Goal: Transaction & Acquisition: Purchase product/service

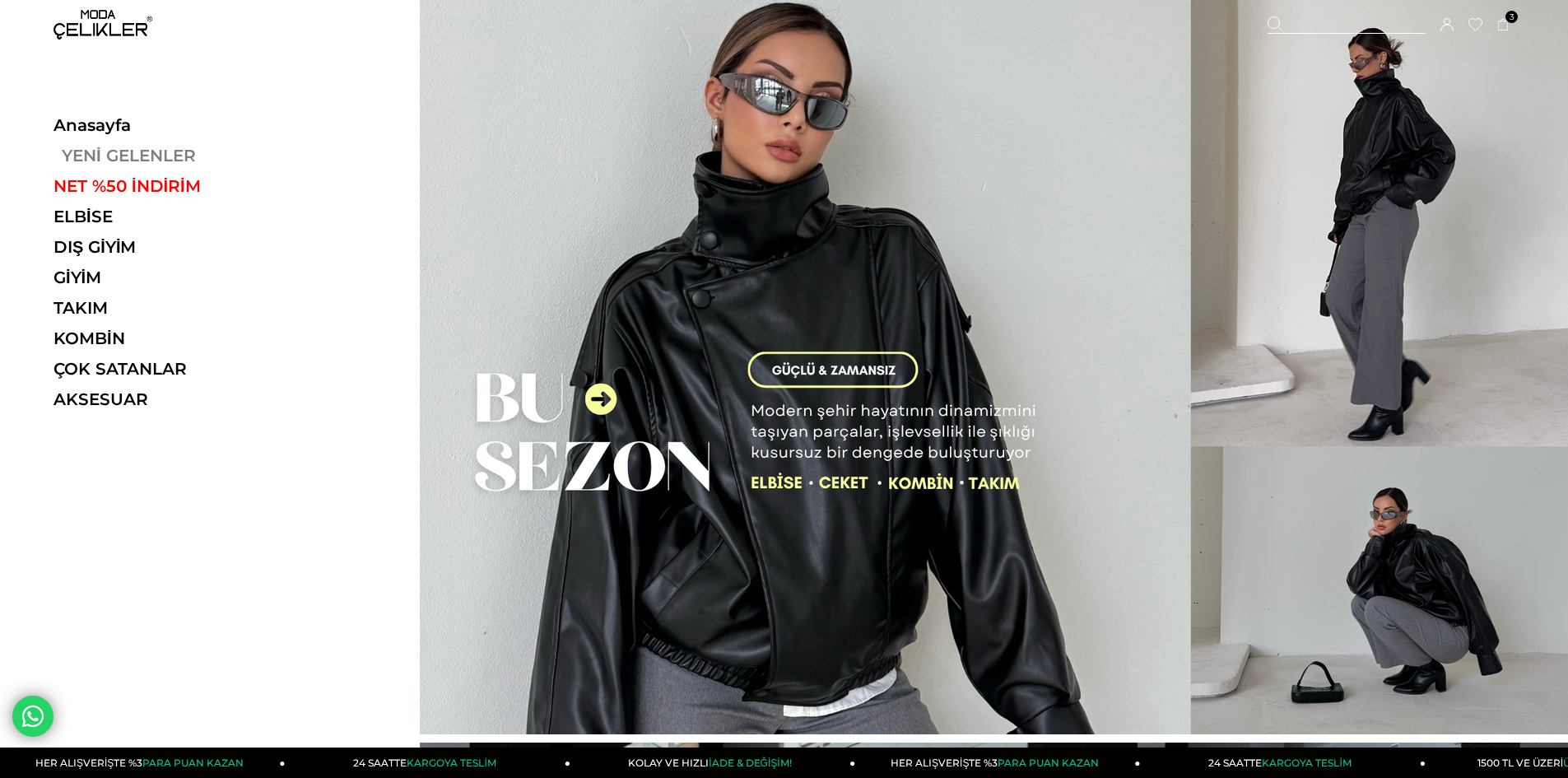
click at [147, 152] on link "YENİ GELENLER" at bounding box center [167, 155] width 226 height 19
click at [101, 151] on link "YENİ GELENLER" at bounding box center [167, 155] width 226 height 19
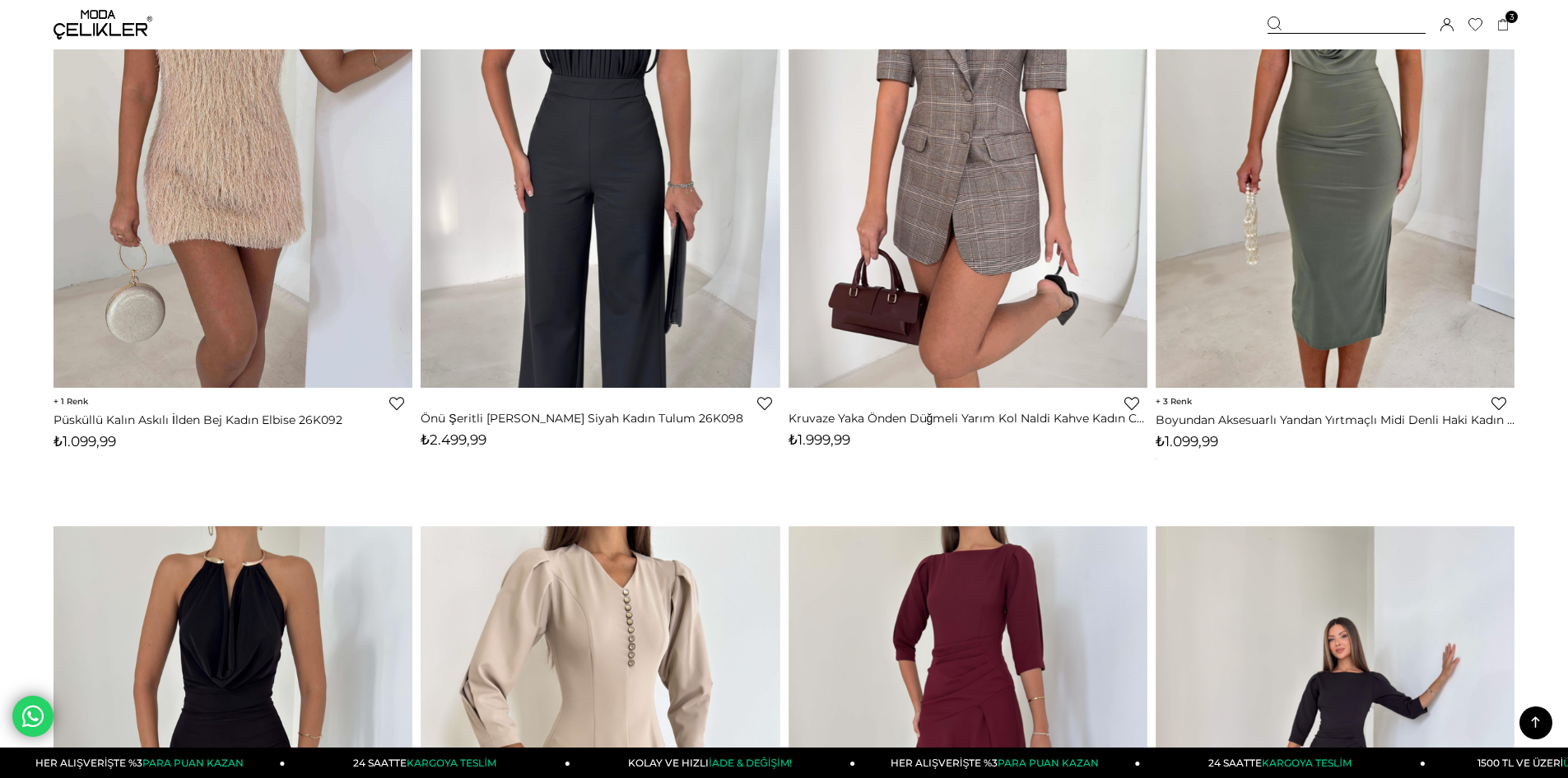
scroll to position [9548, 0]
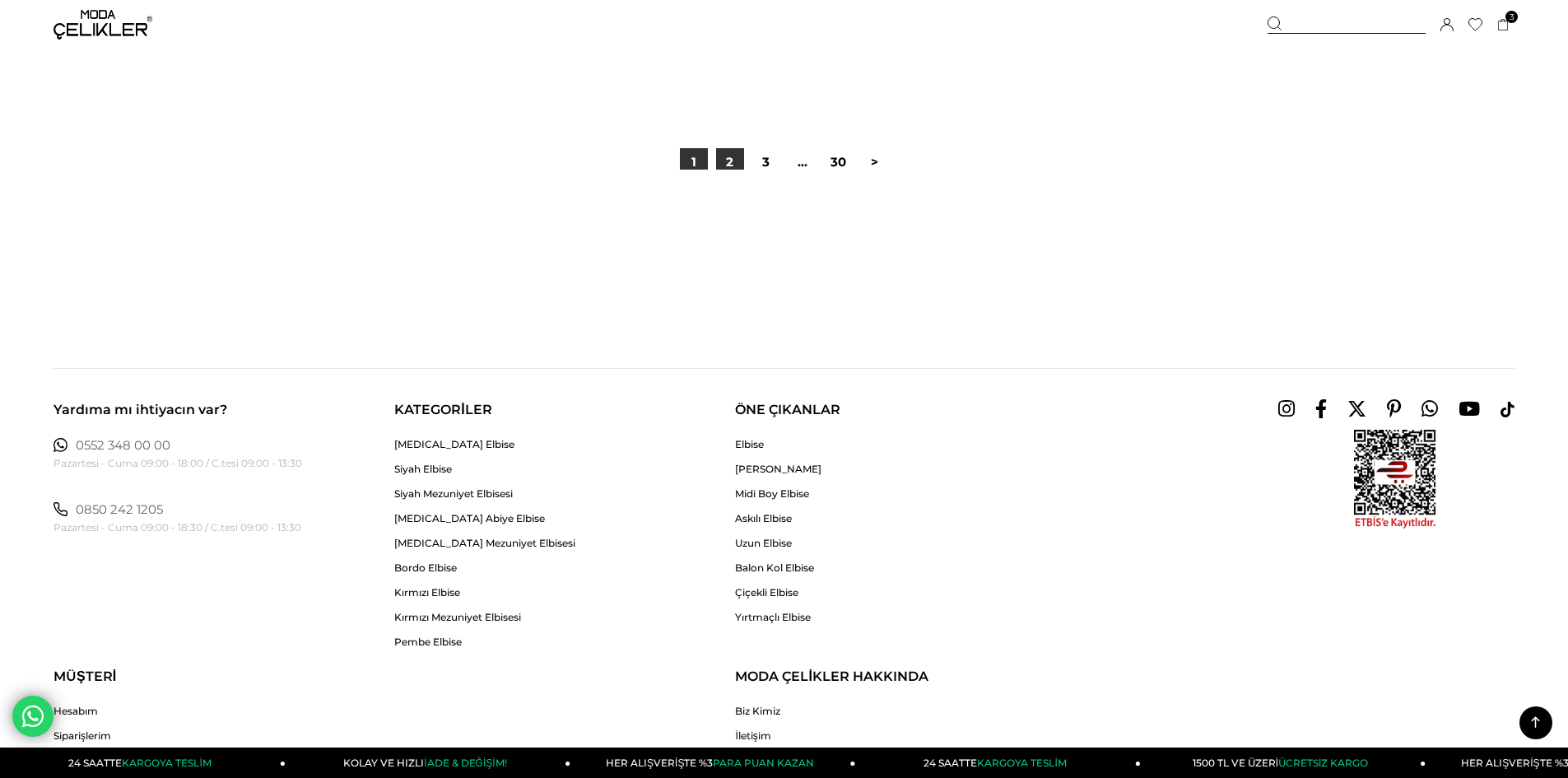
click at [727, 163] on link "2" at bounding box center [730, 162] width 28 height 28
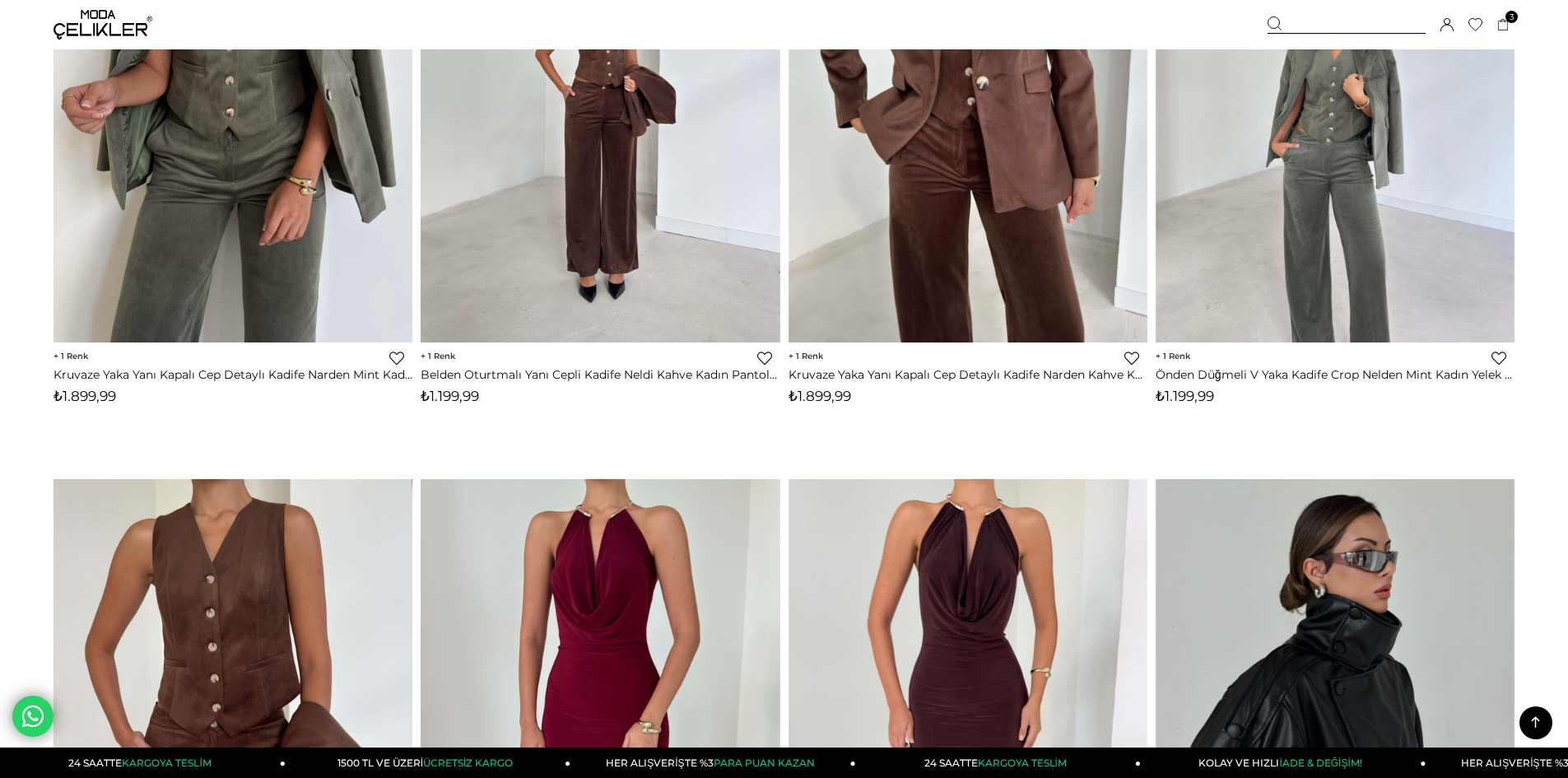
scroll to position [3234, 0]
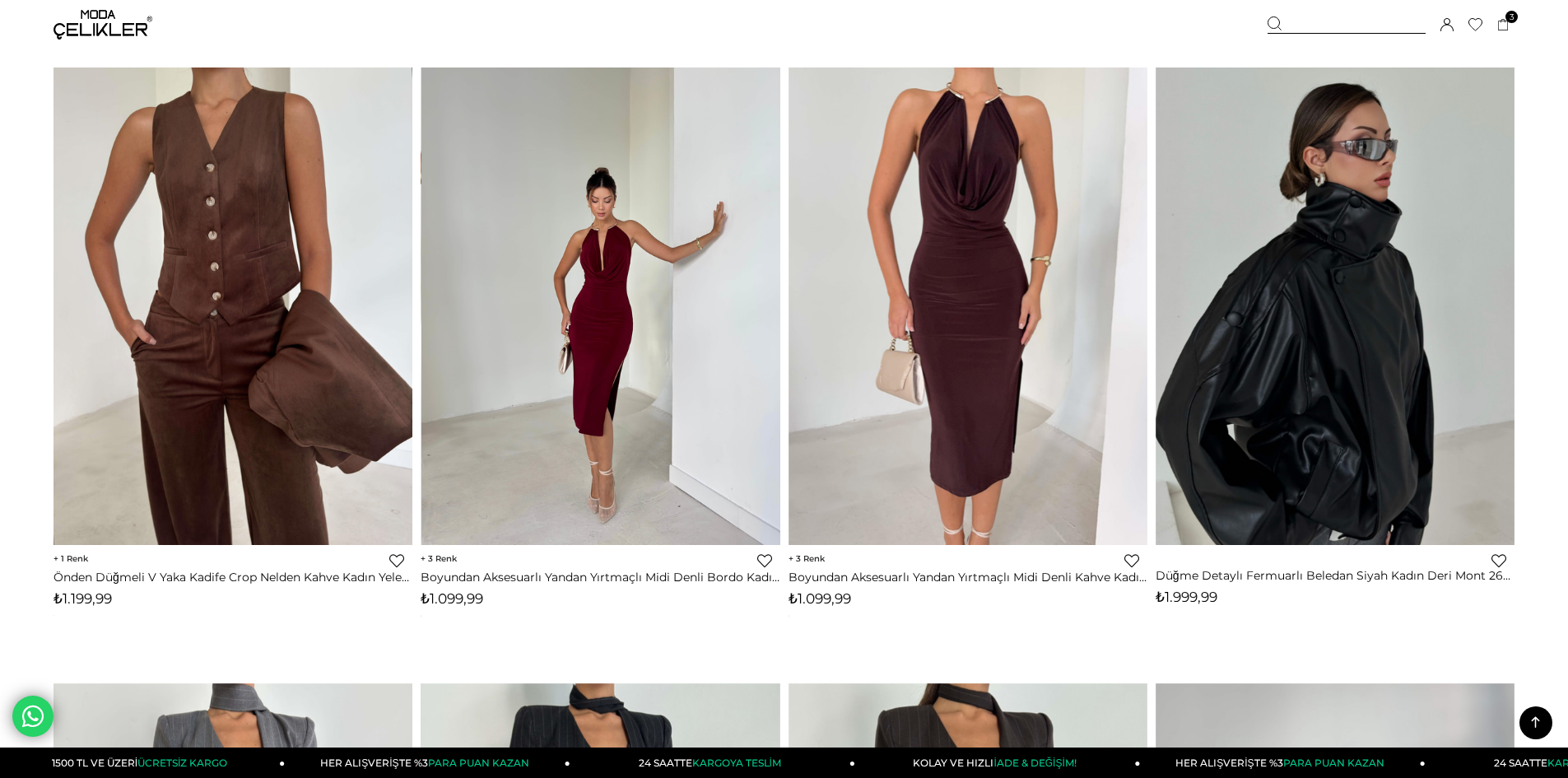
click at [654, 461] on img at bounding box center [600, 306] width 358 height 479
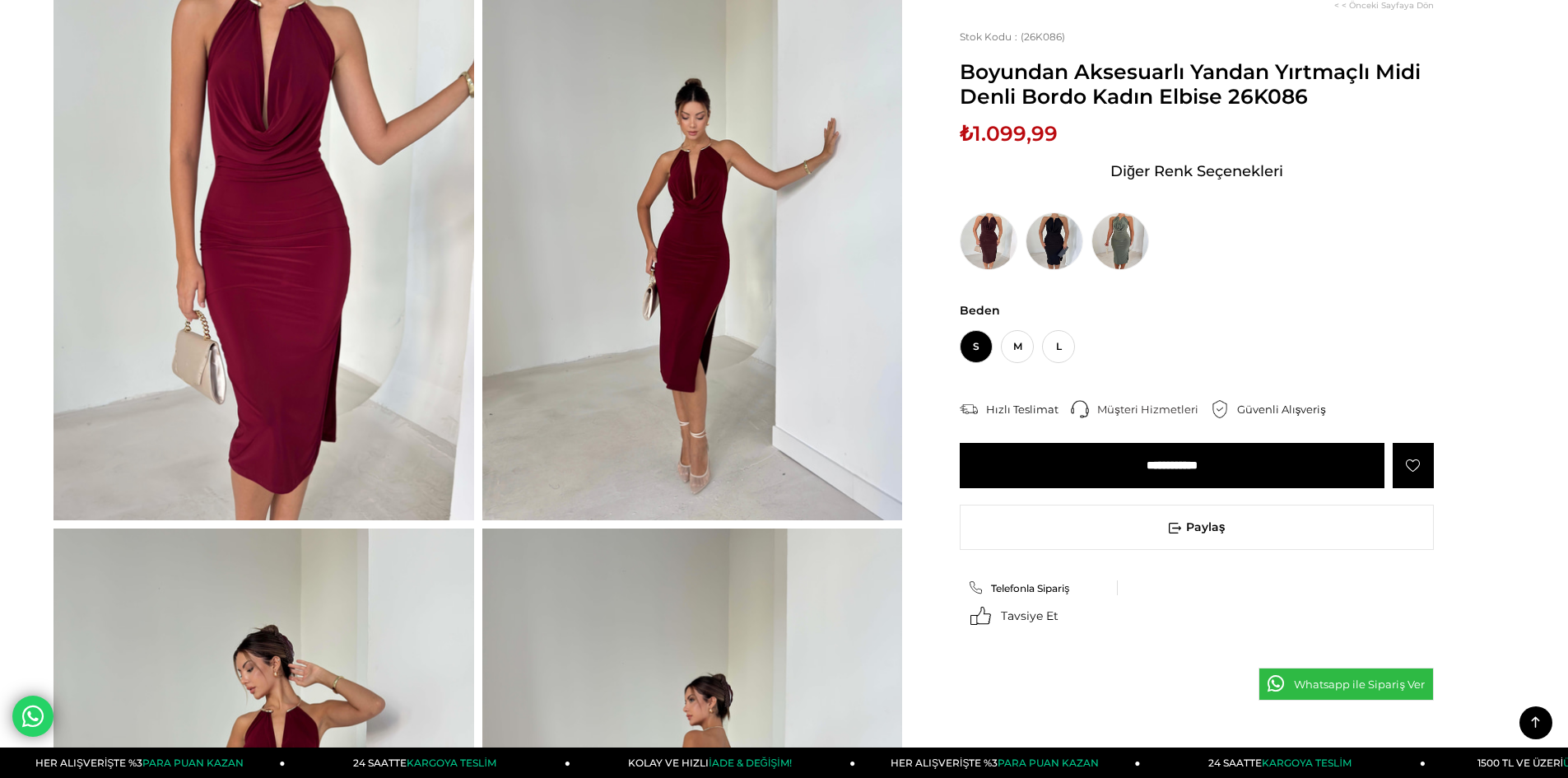
scroll to position [1070, 0]
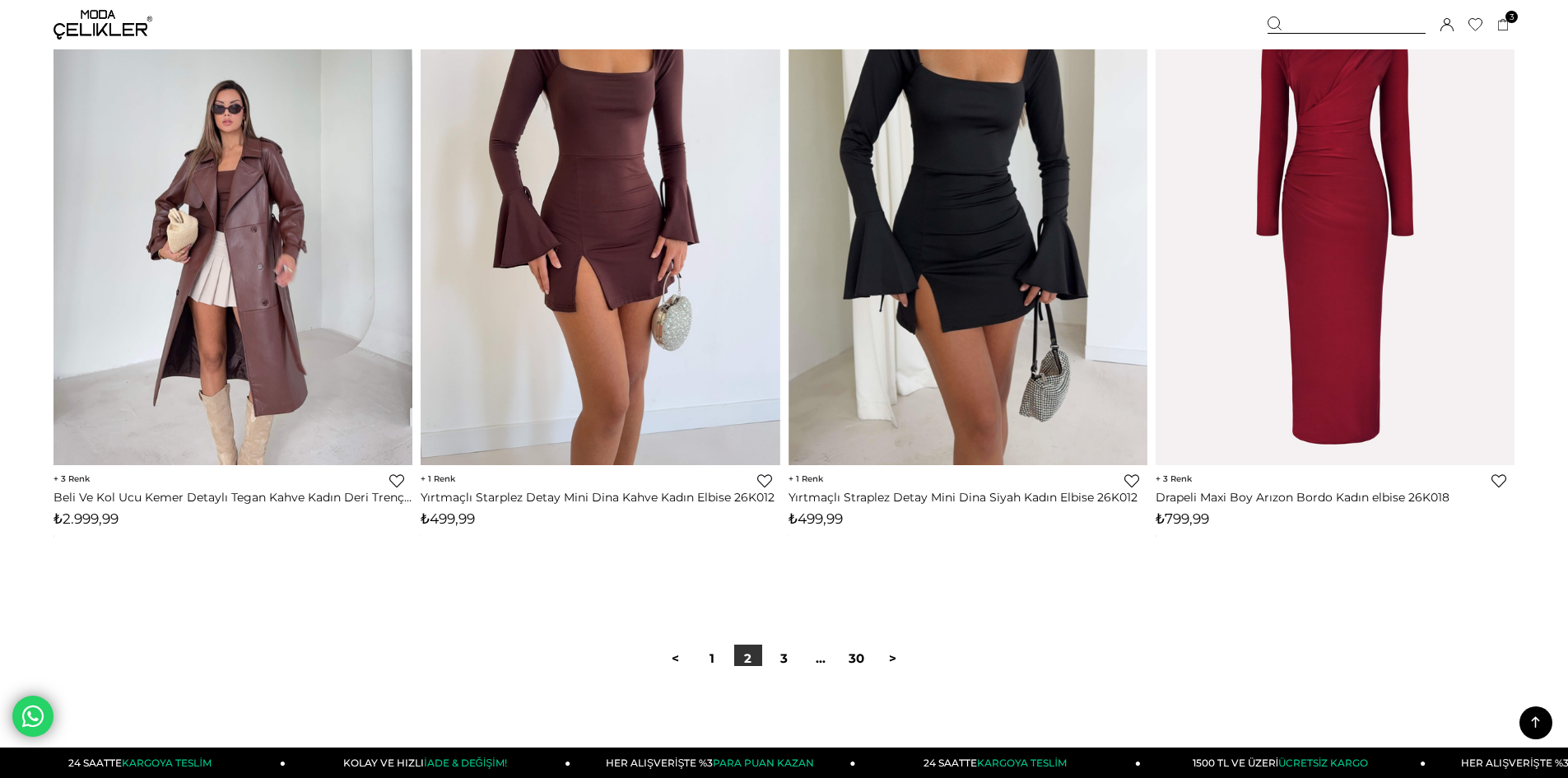
scroll to position [12026, 0]
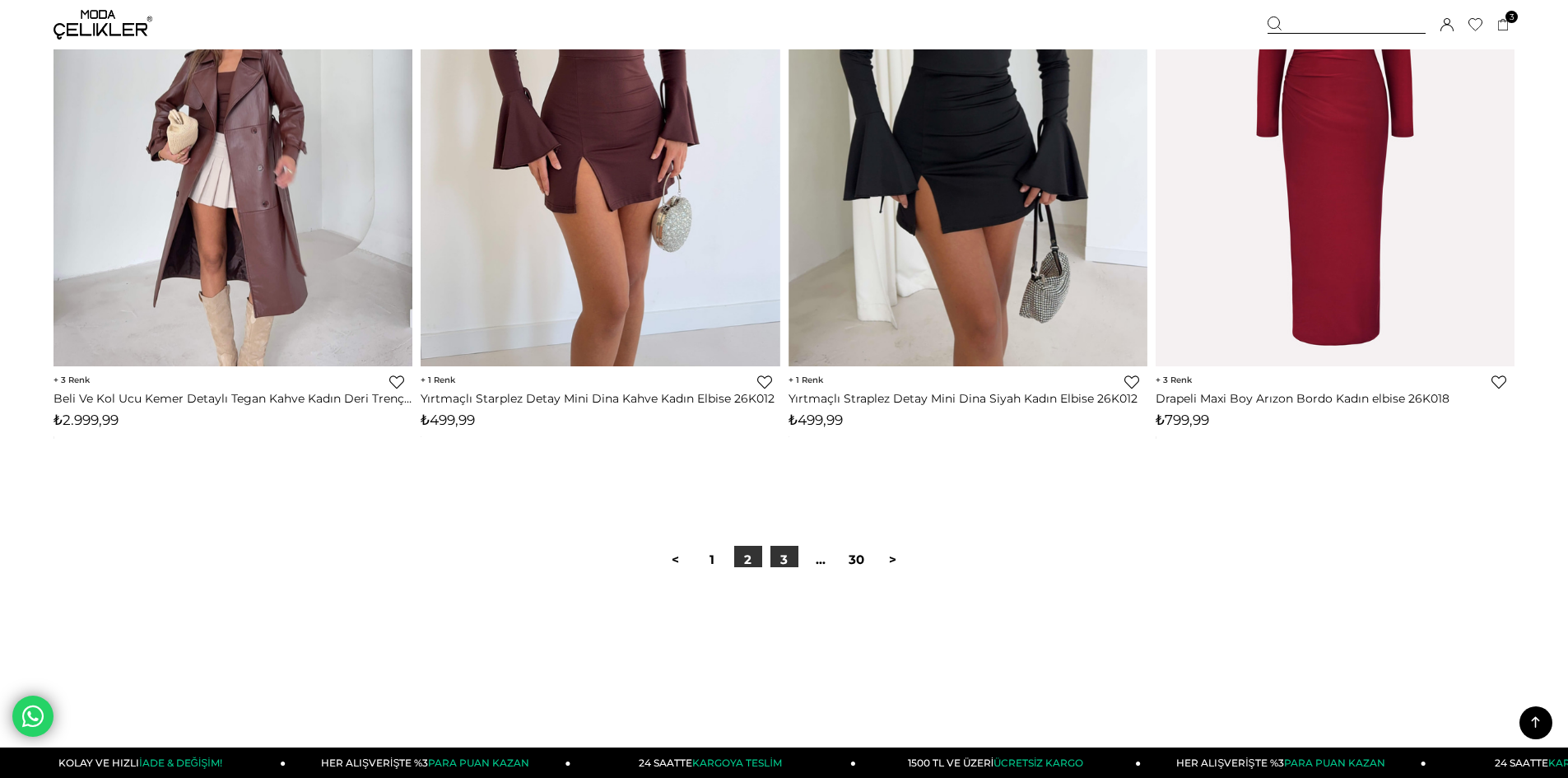
click at [780, 563] on link "3" at bounding box center [784, 560] width 28 height 28
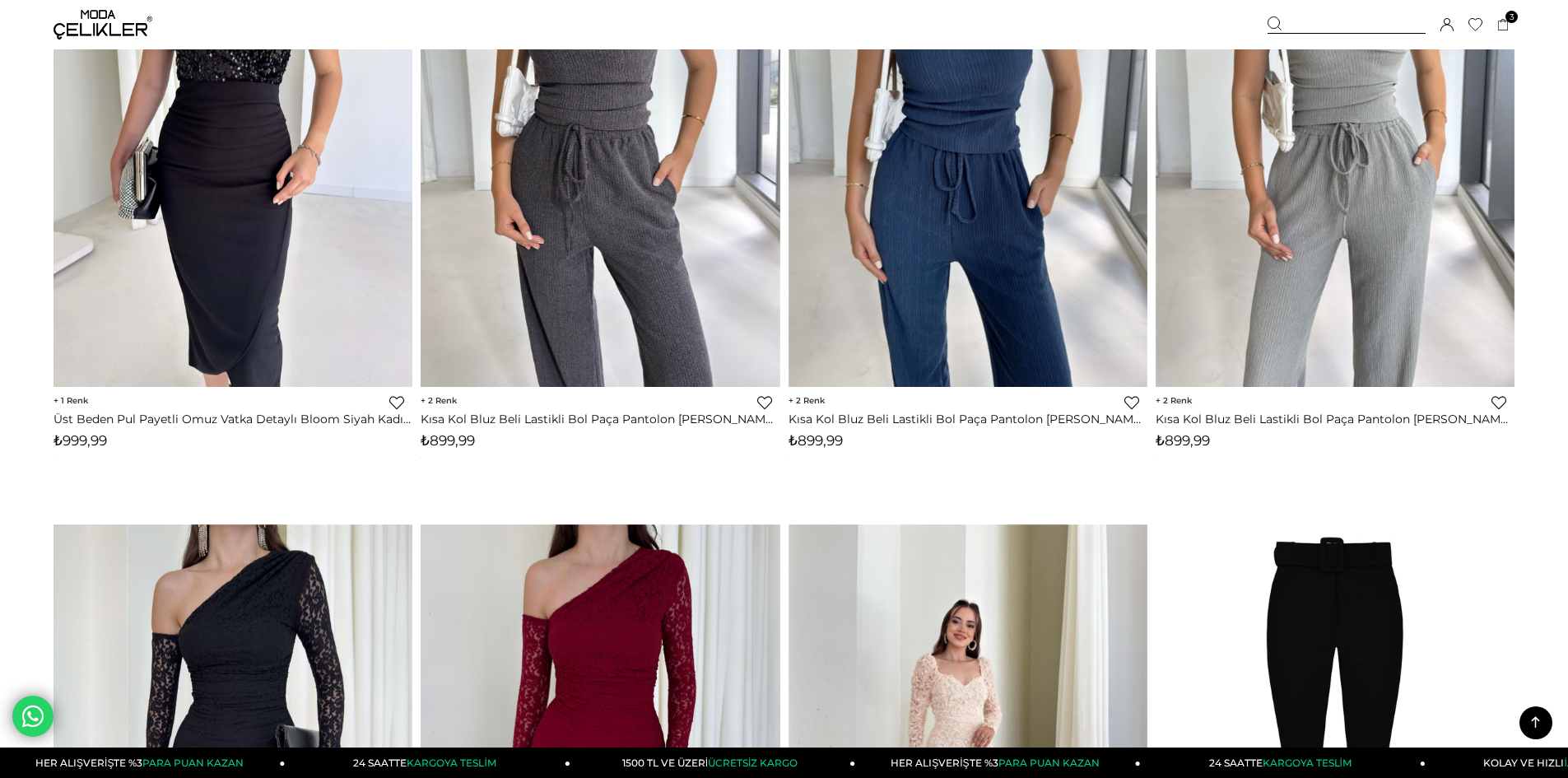
scroll to position [3622, 0]
